Goal: Transaction & Acquisition: Purchase product/service

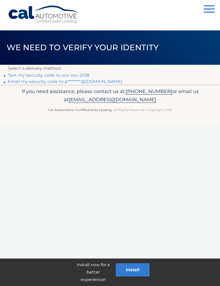
click at [80, 76] on link "Text my security code to xxx-xxx-2108" at bounding box center [48, 75] width 81 height 5
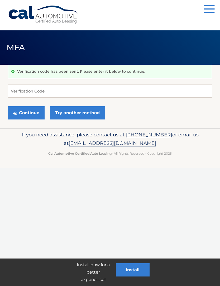
click at [60, 93] on input "Verification Code" at bounding box center [110, 90] width 204 height 13
type input "409880"
click at [32, 115] on button "Continue" at bounding box center [26, 112] width 37 height 13
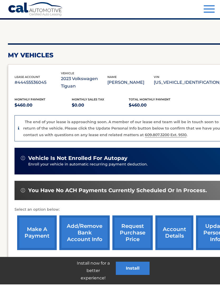
scroll to position [65, 0]
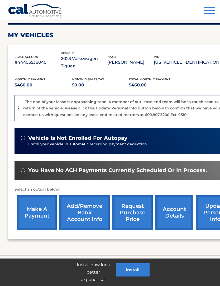
click at [38, 204] on link "make a payment" at bounding box center [37, 212] width 40 height 35
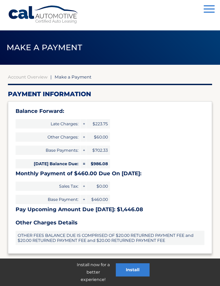
select select "MTZhMzEwM2EtOWI3NS00ZWM0LTkxNmMtNTU0MThkMTVjZGU3"
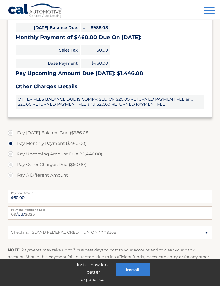
scroll to position [137, 0]
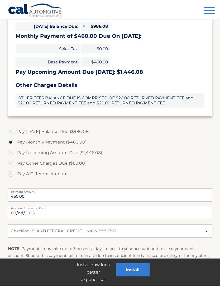
click at [142, 211] on input "[DATE]" at bounding box center [110, 211] width 204 height 13
type input "[DATE]"
click at [15, 174] on label "Pay A Different Amount" at bounding box center [110, 173] width 204 height 11
click at [15, 174] on input "Pay A Different Amount" at bounding box center [12, 172] width 5 height 8
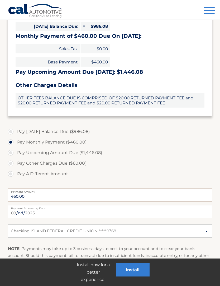
radio input "true"
click at [77, 196] on input "Payment Amount" at bounding box center [110, 194] width 204 height 13
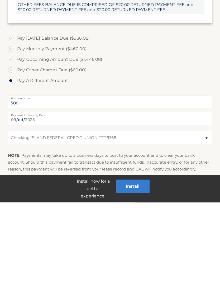
scroll to position [168, 0]
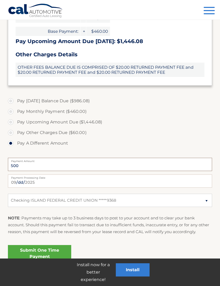
type input "500"
click at [54, 250] on link "Submit One Time Payment" at bounding box center [39, 253] width 63 height 17
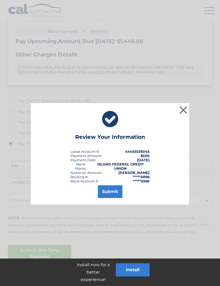
click at [114, 193] on button "Submit" at bounding box center [110, 191] width 25 height 13
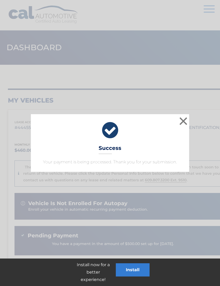
click at [183, 122] on button "×" at bounding box center [183, 121] width 11 height 11
